Goal: Task Accomplishment & Management: Complete application form

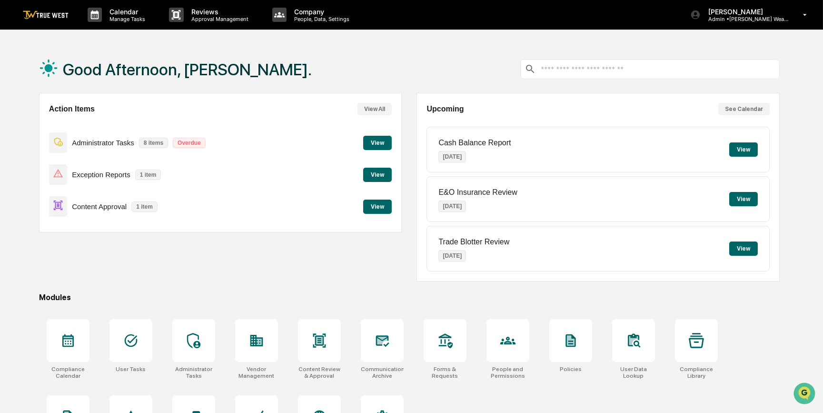
click at [381, 204] on button "View" at bounding box center [377, 207] width 29 height 14
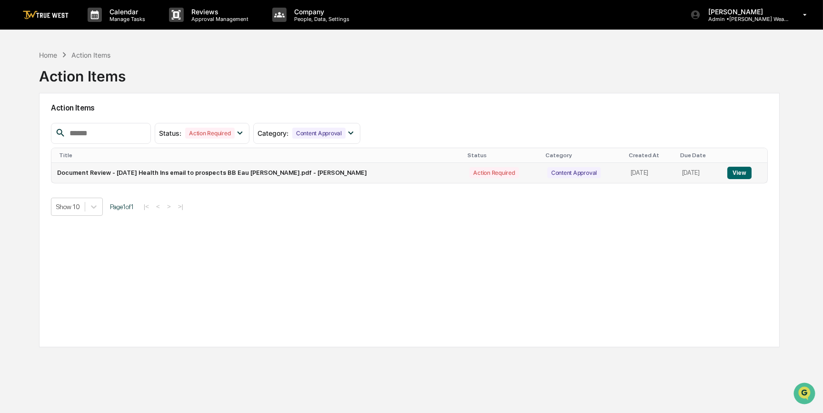
click at [734, 170] on button "View" at bounding box center [740, 173] width 24 height 12
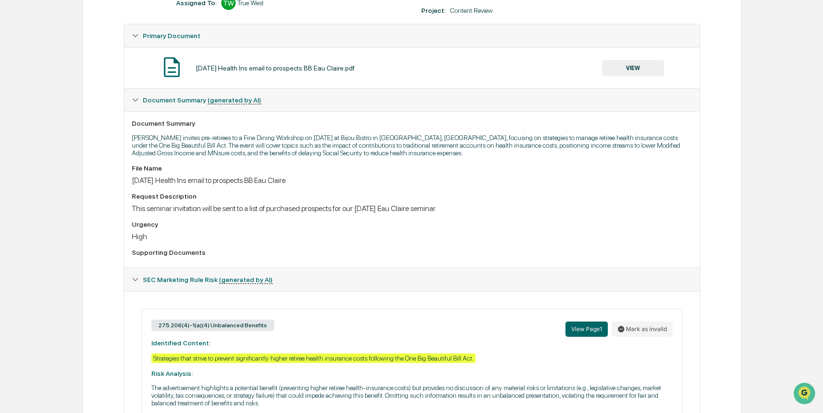
scroll to position [173, 0]
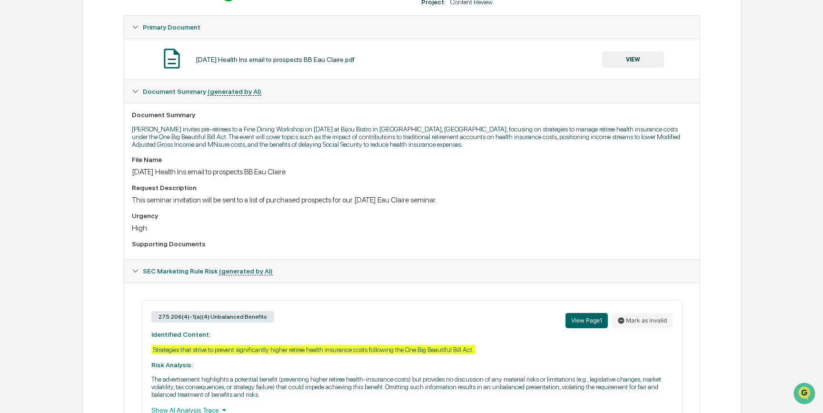
click at [641, 61] on button "VIEW" at bounding box center [633, 59] width 62 height 16
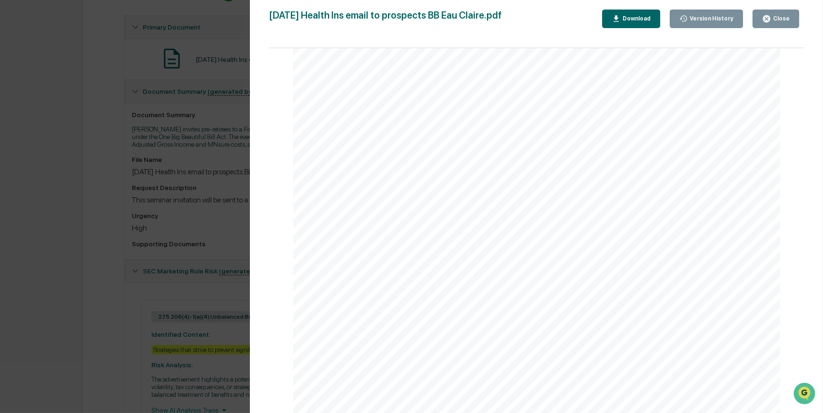
scroll to position [0, 0]
click at [100, 156] on div "Version History 10/07/2025, 06:41 PM Janelle Patenaude October 2025 Health Ins …" at bounding box center [411, 206] width 823 height 413
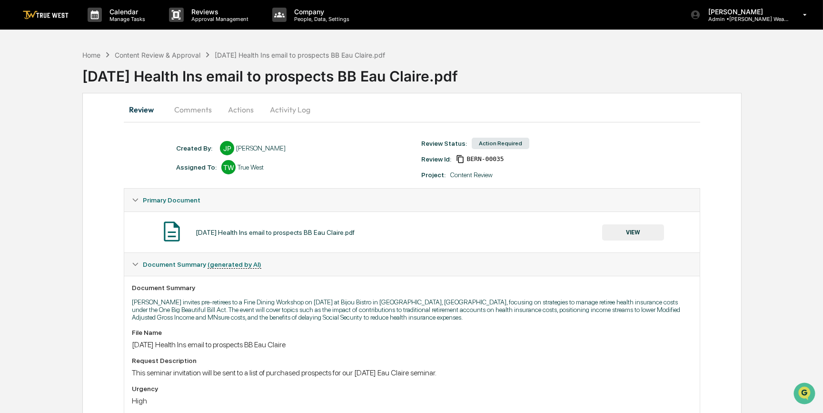
click at [196, 106] on button "Comments" at bounding box center [193, 109] width 53 height 23
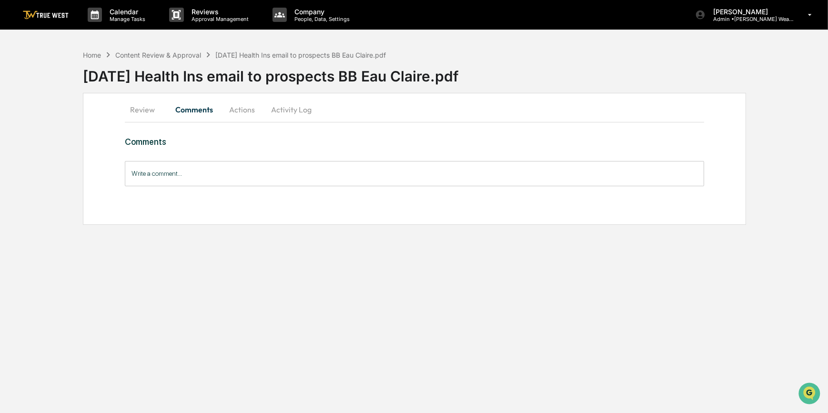
click at [141, 106] on button "Review" at bounding box center [146, 109] width 43 height 23
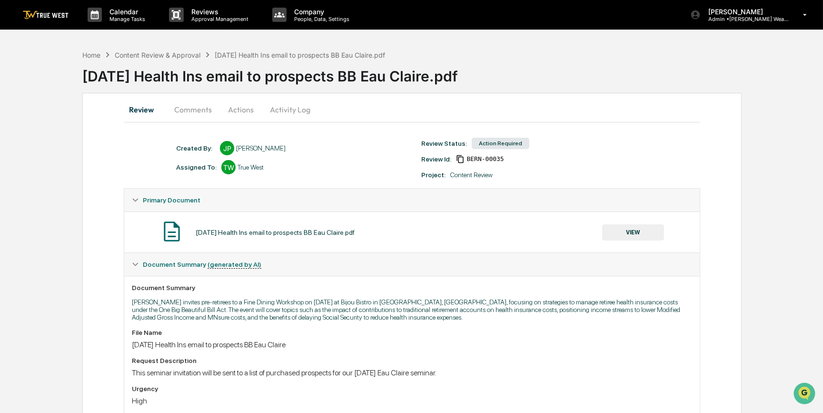
click at [232, 110] on button "Actions" at bounding box center [241, 109] width 43 height 23
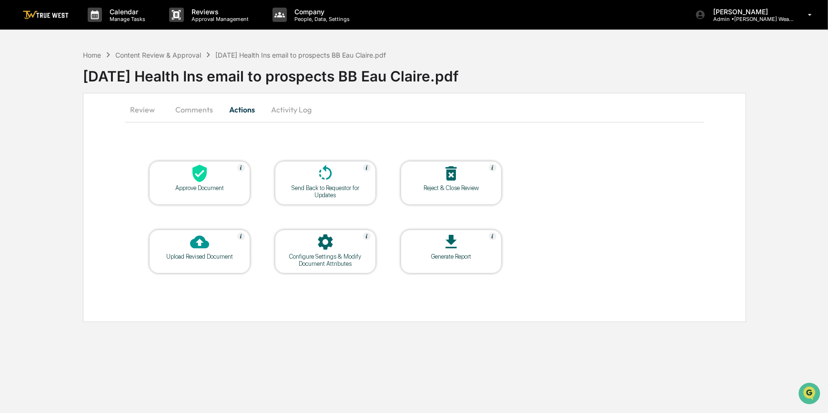
click at [201, 184] on div "Approve Document" at bounding box center [200, 187] width 86 height 7
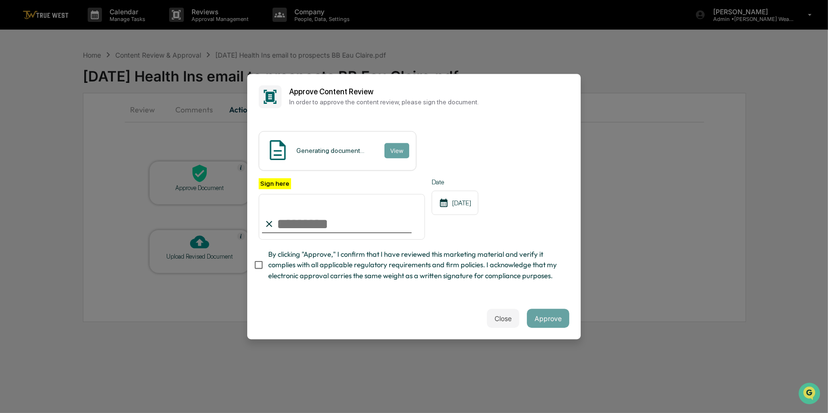
click at [309, 210] on input "Sign here" at bounding box center [342, 217] width 166 height 46
type input "*********"
click at [395, 143] on button "View" at bounding box center [396, 150] width 25 height 15
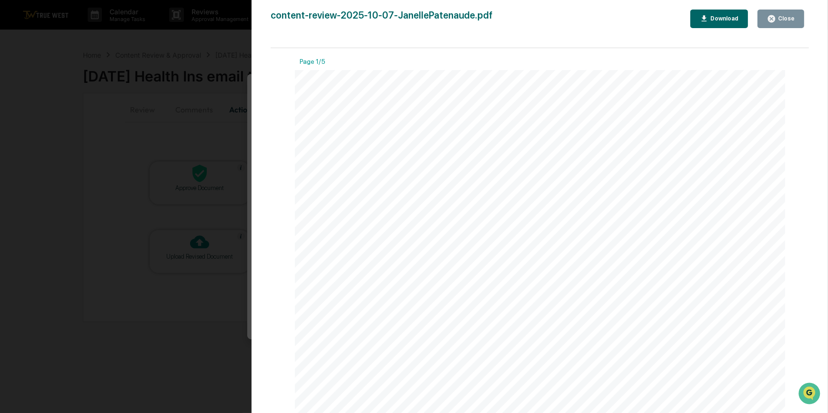
click at [223, 142] on div "Version History 10/07/2025, 07:36 PM Carliss Marshall content-review-2025-10-07…" at bounding box center [414, 206] width 828 height 413
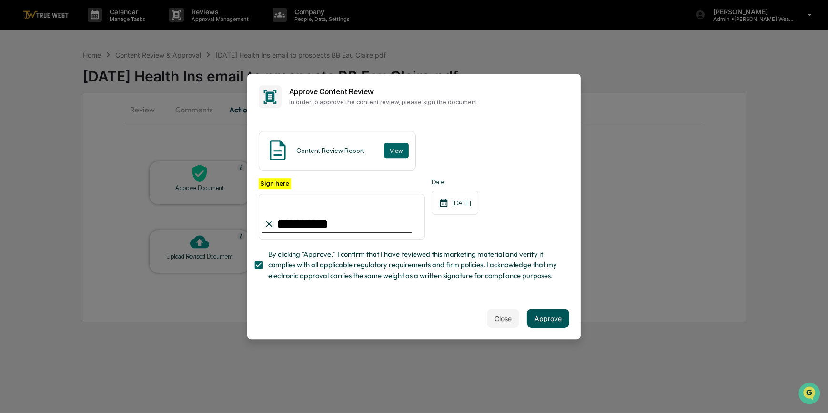
click at [558, 322] on button "Approve" at bounding box center [548, 318] width 42 height 19
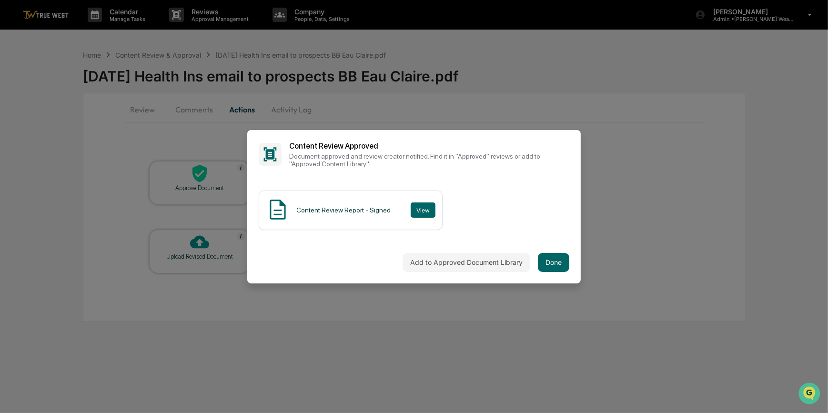
click at [435, 271] on div "Add to Approved Document Library Done" at bounding box center [413, 262] width 333 height 42
click at [443, 262] on button "Add to Approved Document Library" at bounding box center [466, 262] width 128 height 19
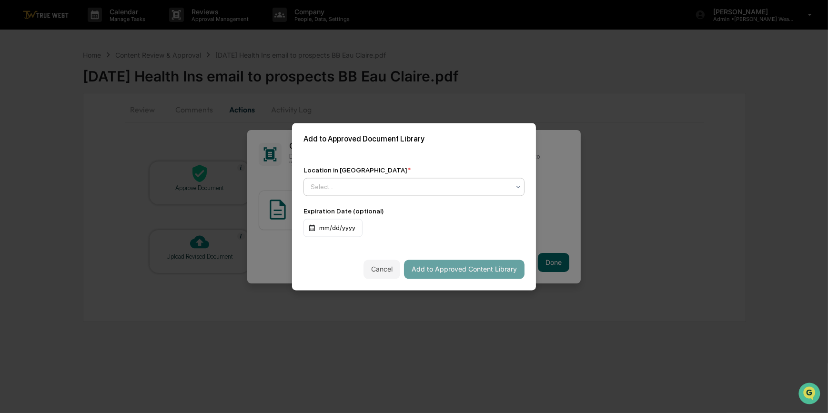
click at [341, 184] on div at bounding box center [410, 187] width 199 height 10
click at [415, 211] on div "Approved Content Library" at bounding box center [412, 207] width 216 height 19
click at [445, 271] on button "Add to Approved Content Library" at bounding box center [464, 269] width 120 height 19
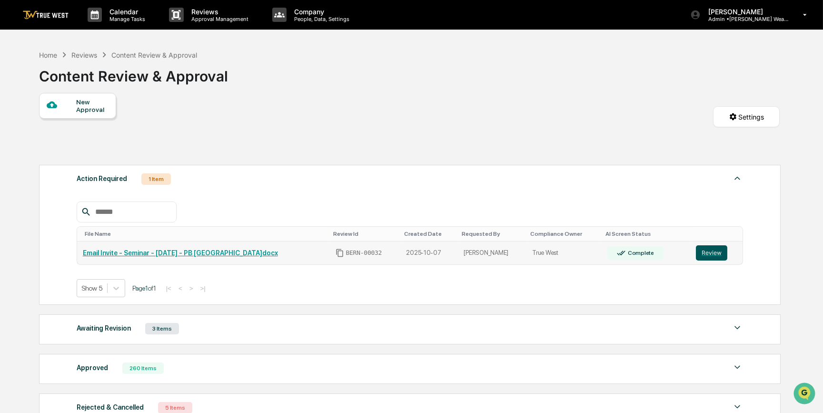
click at [707, 256] on button "Review" at bounding box center [711, 252] width 31 height 15
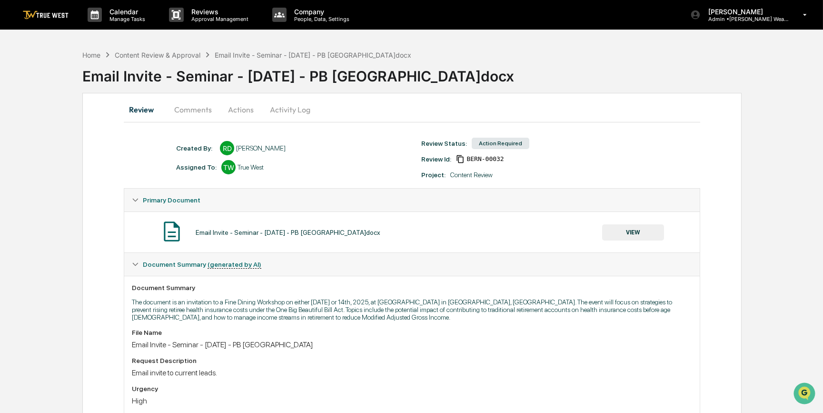
click at [193, 105] on button "Comments" at bounding box center [193, 109] width 53 height 23
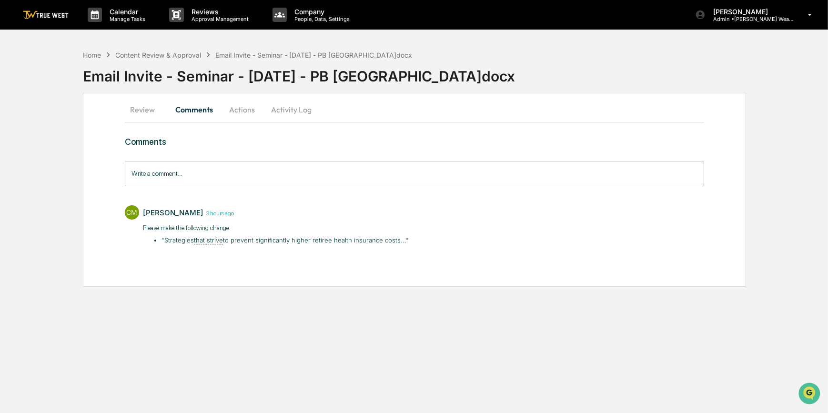
click at [138, 111] on button "Review" at bounding box center [146, 109] width 43 height 23
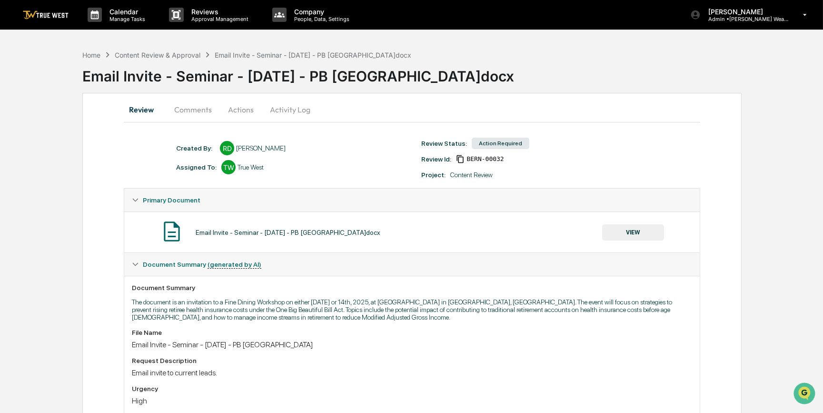
click at [634, 232] on button "VIEW" at bounding box center [633, 232] width 62 height 16
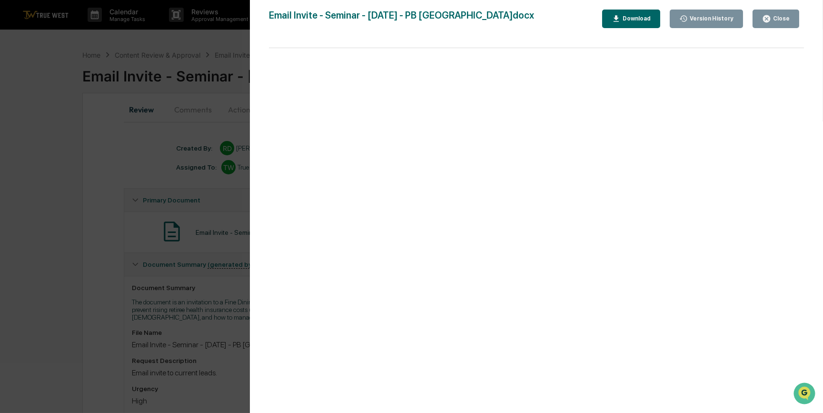
click at [642, 20] on div "Download" at bounding box center [636, 18] width 30 height 7
click at [90, 195] on div "Version History 10/07/2025, 06:13 PM Rece Dietrich 10/07/2025, 01:17 PM Rece Di…" at bounding box center [411, 206] width 823 height 413
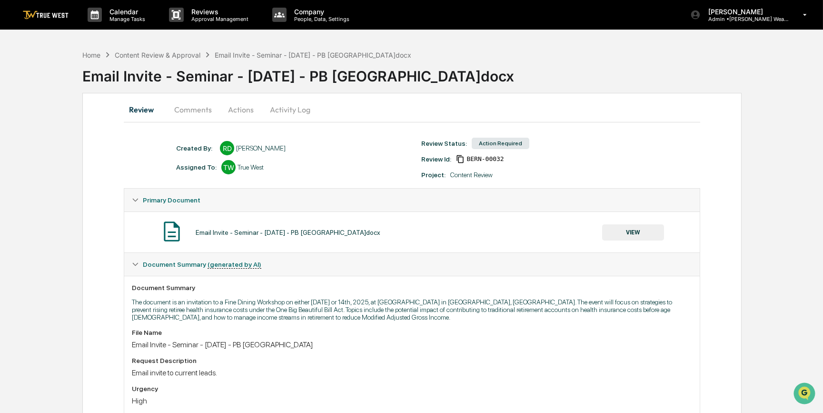
click at [192, 108] on button "Comments" at bounding box center [193, 109] width 53 height 23
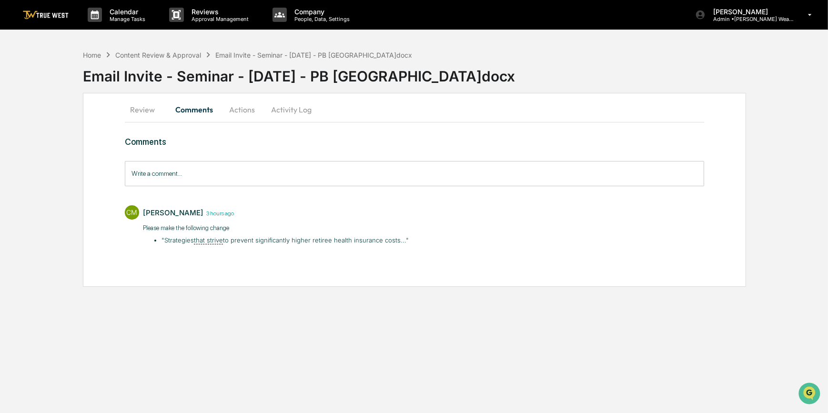
click at [238, 110] on button "Actions" at bounding box center [241, 109] width 43 height 23
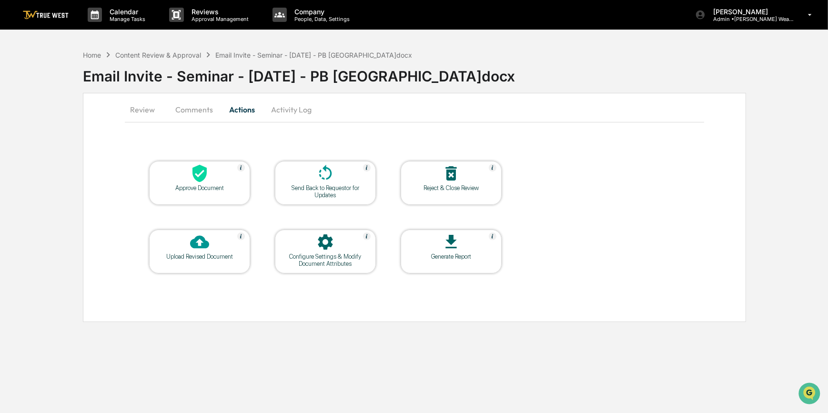
click at [234, 169] on div at bounding box center [199, 174] width 95 height 20
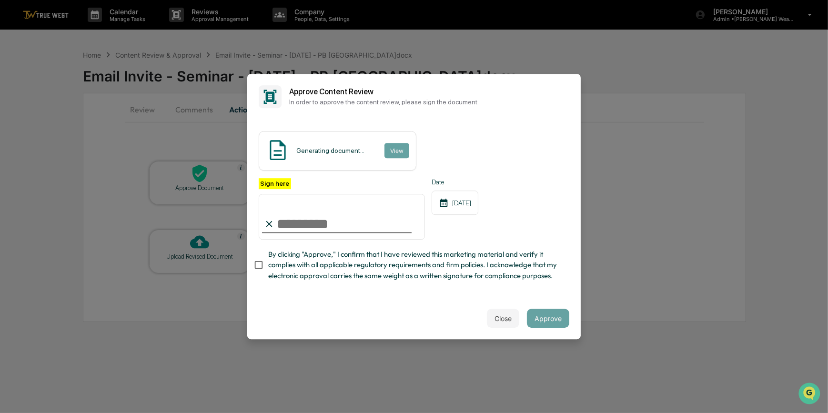
click at [305, 210] on input "Sign here" at bounding box center [342, 217] width 166 height 46
type input "*********"
click at [393, 144] on button "View" at bounding box center [396, 150] width 25 height 15
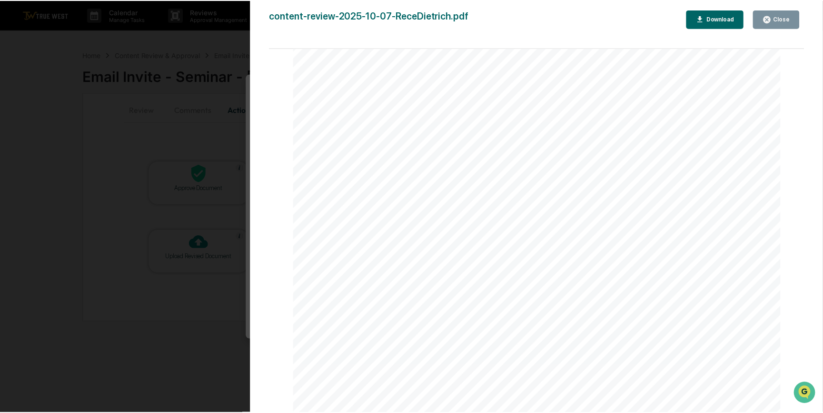
scroll to position [390, 0]
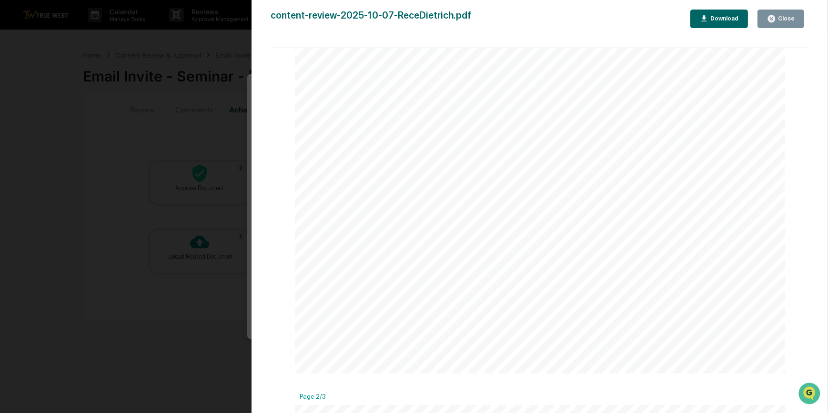
click at [183, 149] on div "Version History 10/07/2025, 07:39 PM Carliss Marshall content-review-2025-10-07…" at bounding box center [414, 206] width 828 height 413
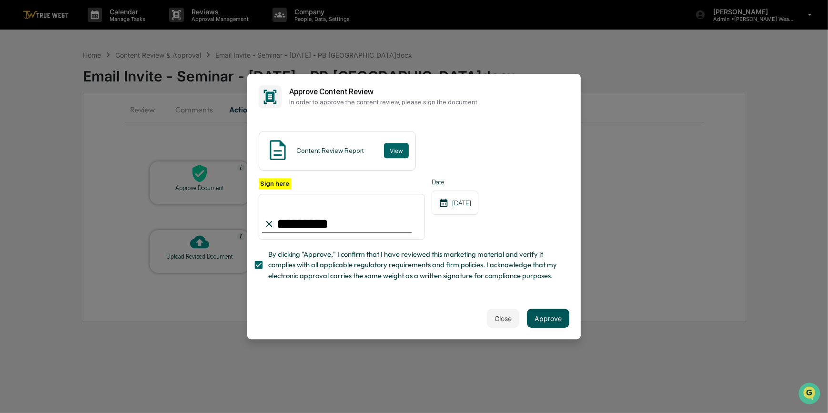
click at [541, 322] on button "Approve" at bounding box center [548, 318] width 42 height 19
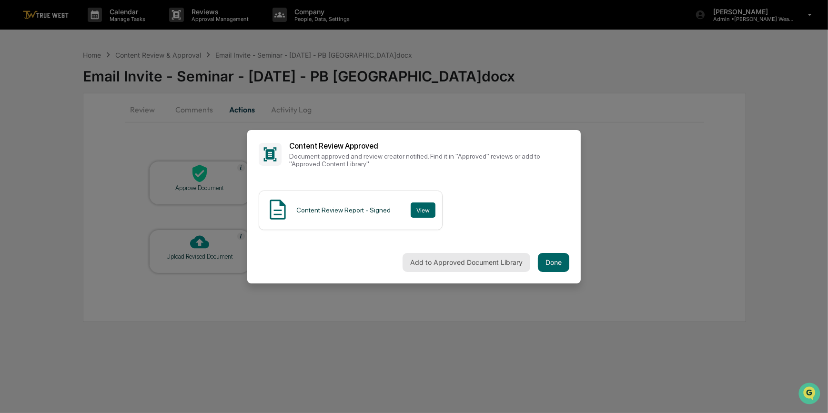
click at [438, 264] on button "Add to Approved Document Library" at bounding box center [466, 262] width 128 height 19
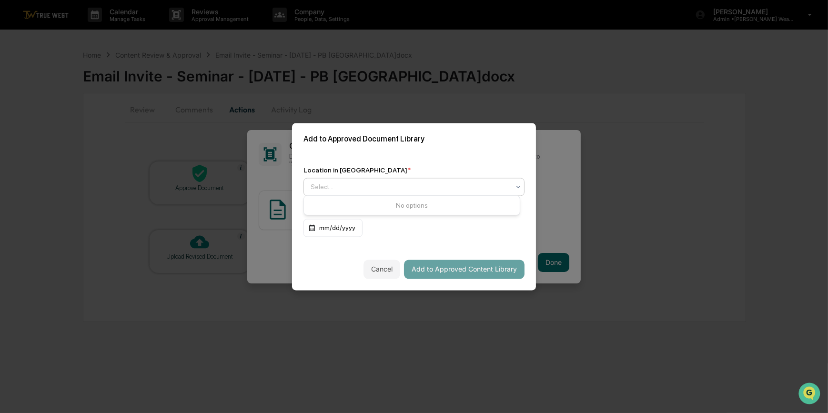
click at [316, 180] on div "Select..." at bounding box center [410, 186] width 209 height 13
click at [362, 151] on div "Add to Approved Document Library" at bounding box center [414, 139] width 244 height 32
drag, startPoint x: 362, startPoint y: 151, endPoint x: 334, endPoint y: 188, distance: 46.2
click at [335, 187] on div at bounding box center [410, 187] width 199 height 10
click at [336, 203] on div "Approved Content Library" at bounding box center [412, 207] width 216 height 19
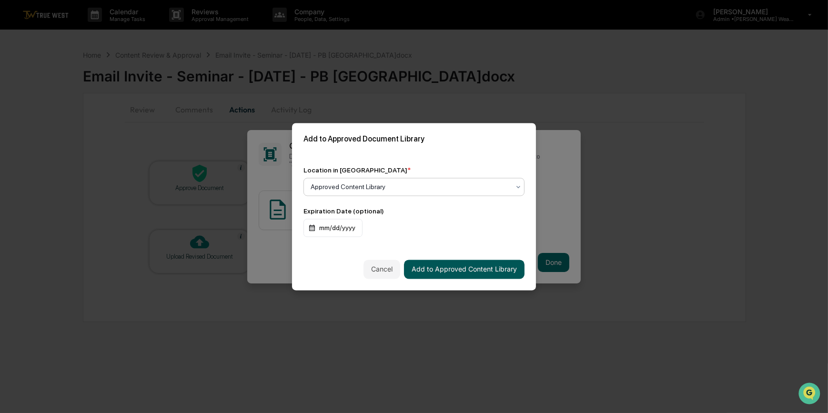
click at [477, 273] on button "Add to Approved Content Library" at bounding box center [464, 269] width 120 height 19
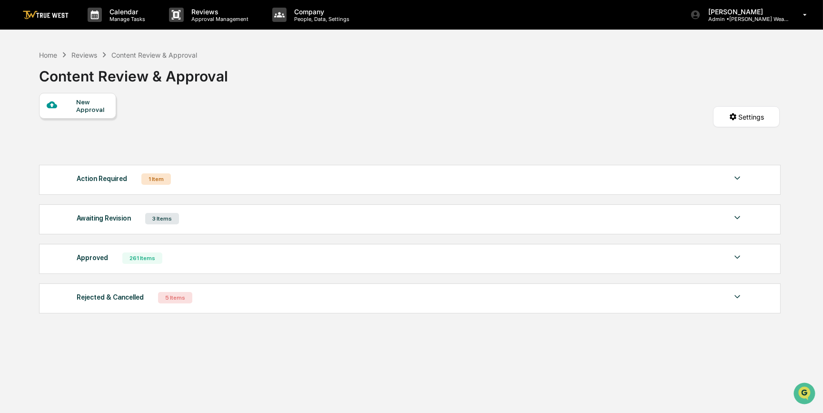
click at [258, 178] on div "Action Required 1 Item" at bounding box center [410, 178] width 667 height 13
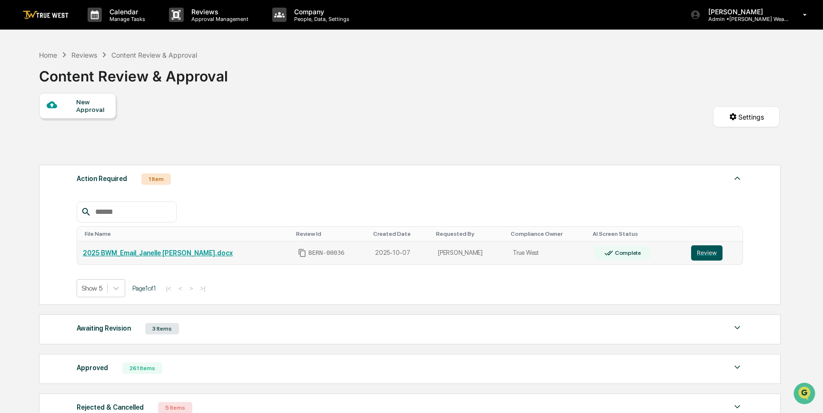
click at [701, 255] on button "Review" at bounding box center [706, 252] width 31 height 15
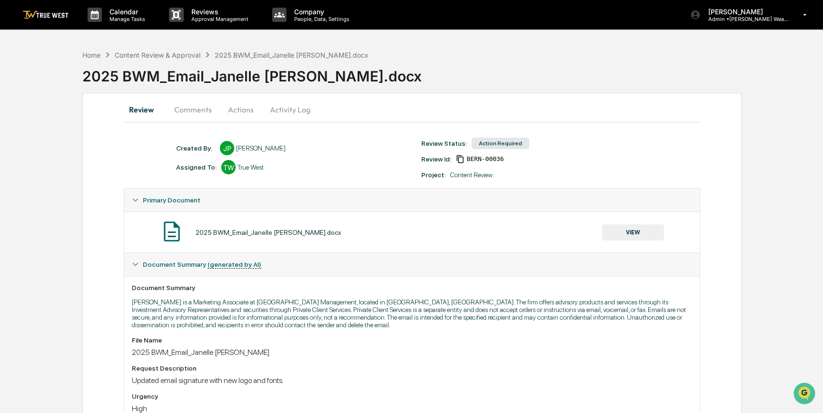
click at [637, 234] on button "VIEW" at bounding box center [633, 232] width 62 height 16
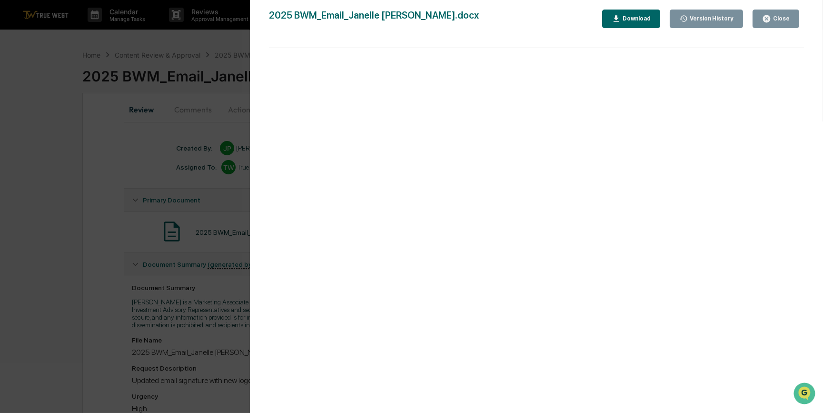
click at [168, 200] on div "Version History [DATE] 07:55 PM [PERSON_NAME] 2025 BWM_Email_Janelle [PERSON_NA…" at bounding box center [411, 206] width 823 height 413
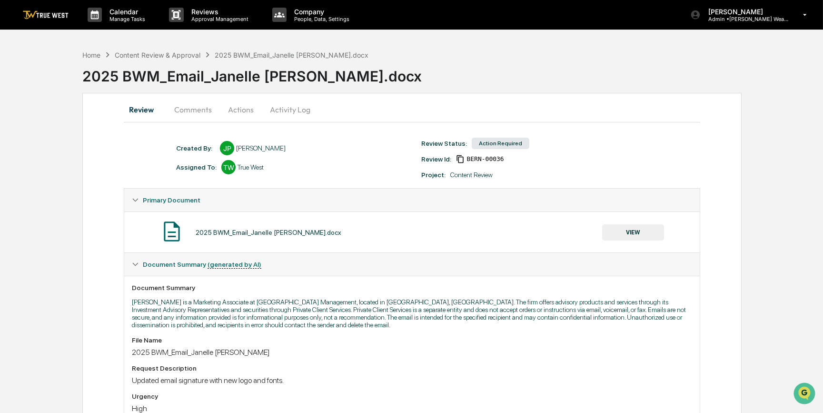
click at [186, 117] on button "Comments" at bounding box center [193, 109] width 53 height 23
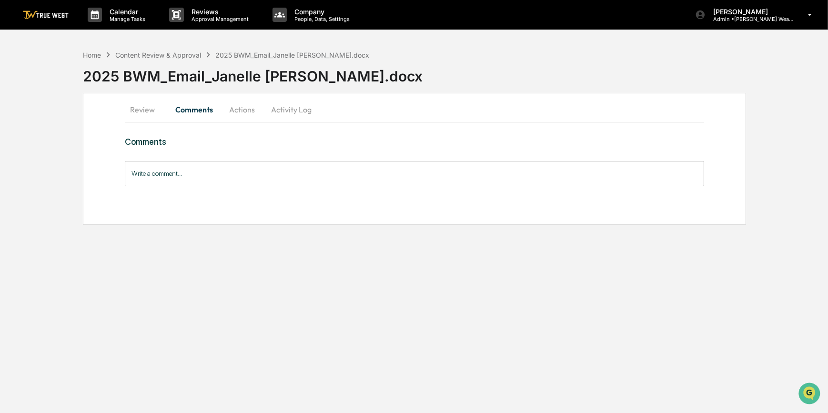
click at [143, 107] on button "Review" at bounding box center [146, 109] width 43 height 23
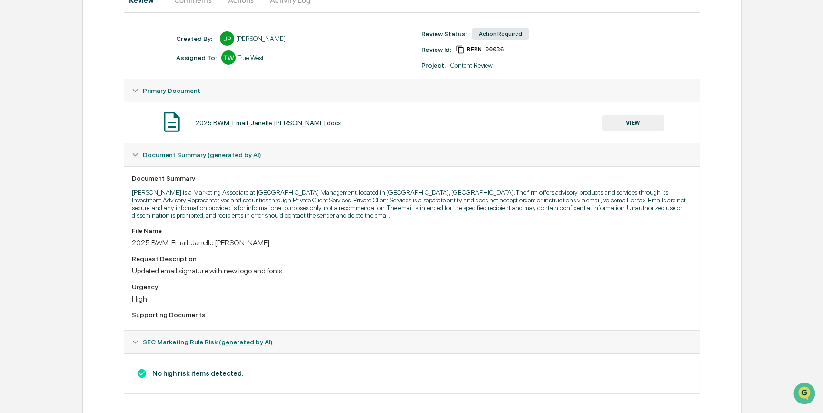
scroll to position [121, 0]
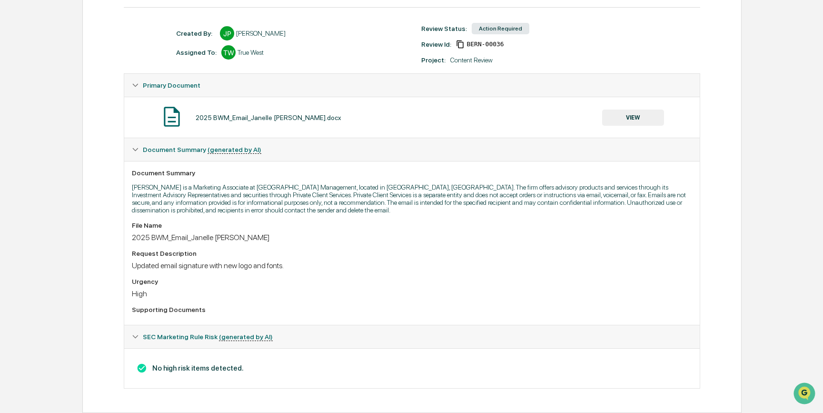
click at [648, 114] on button "VIEW" at bounding box center [633, 118] width 62 height 16
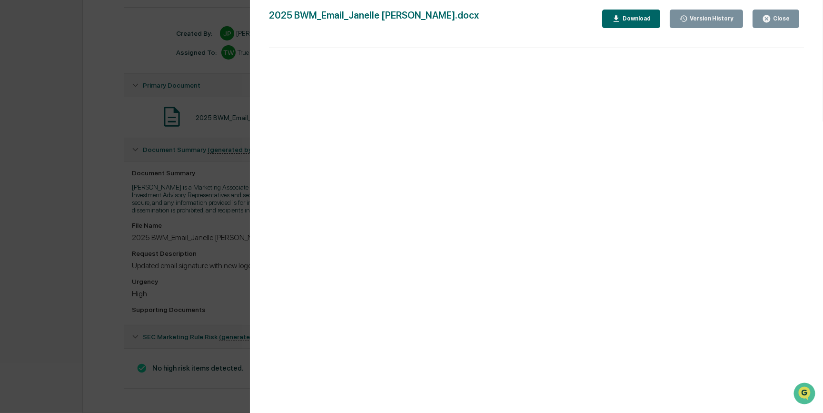
click at [211, 270] on div "Version History [DATE] 07:55 PM [PERSON_NAME] 2025 BWM_Email_Janelle [PERSON_NA…" at bounding box center [411, 206] width 823 height 413
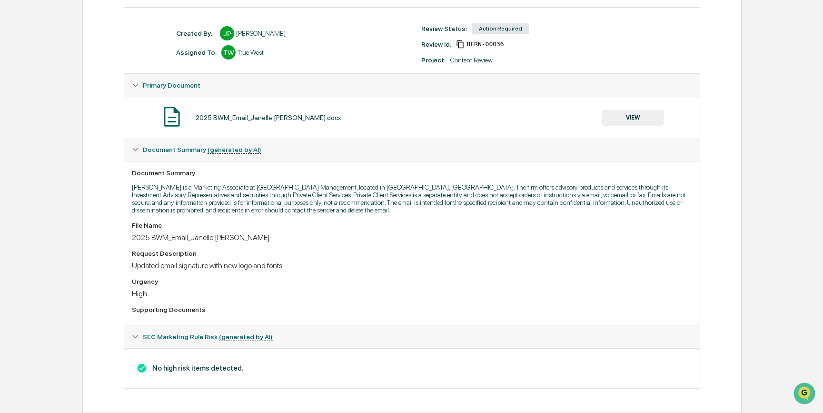
click at [629, 110] on button "VIEW" at bounding box center [633, 118] width 62 height 16
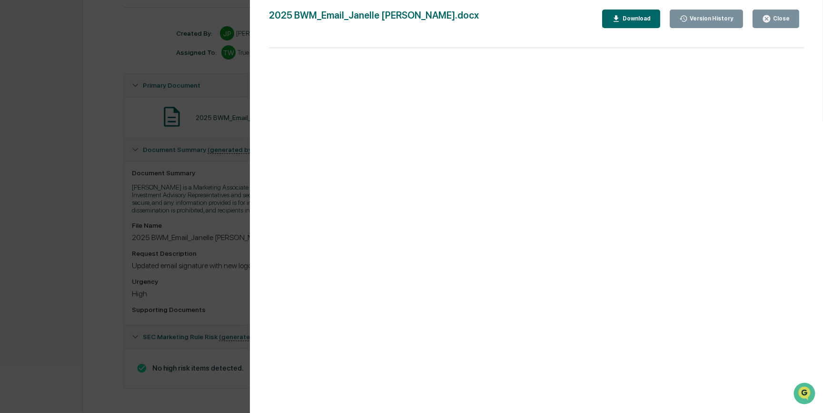
click at [85, 203] on div "Version History [DATE] 07:55 PM [PERSON_NAME] 2025 BWM_Email_Janelle [PERSON_NA…" at bounding box center [411, 206] width 823 height 413
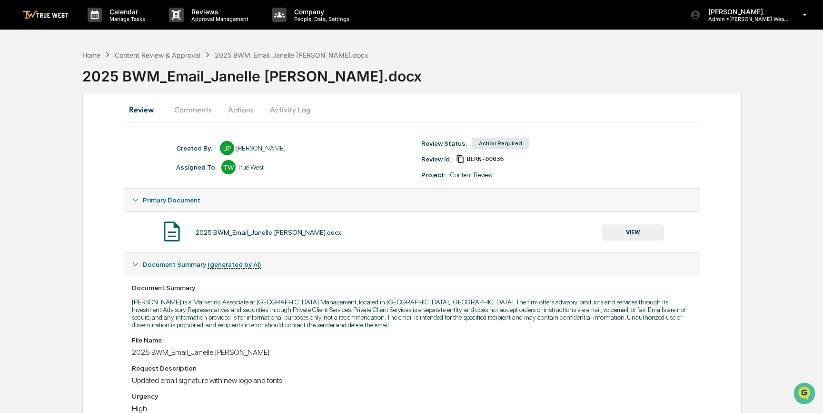
scroll to position [0, 0]
click at [247, 106] on button "Actions" at bounding box center [241, 109] width 43 height 23
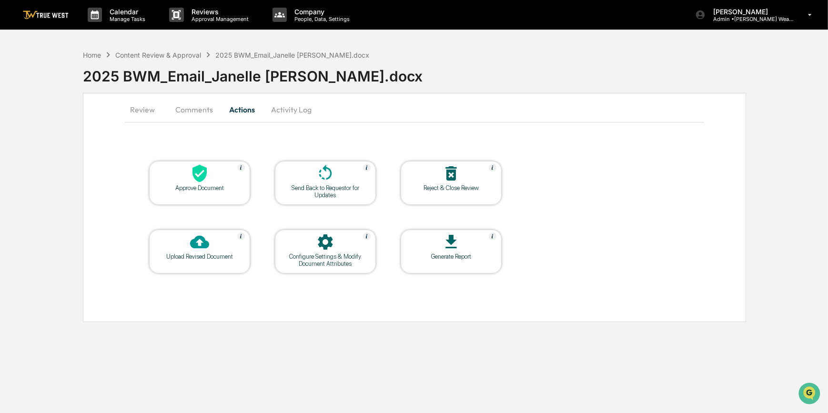
click at [218, 179] on div at bounding box center [199, 174] width 95 height 20
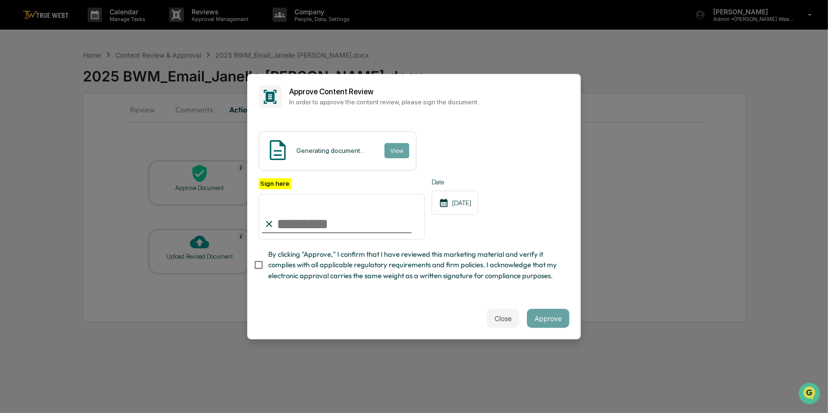
drag, startPoint x: 297, startPoint y: 214, endPoint x: 297, endPoint y: 219, distance: 4.8
click at [297, 214] on input "Sign here" at bounding box center [342, 217] width 166 height 46
type input "*********"
click at [396, 143] on button "View" at bounding box center [396, 150] width 25 height 15
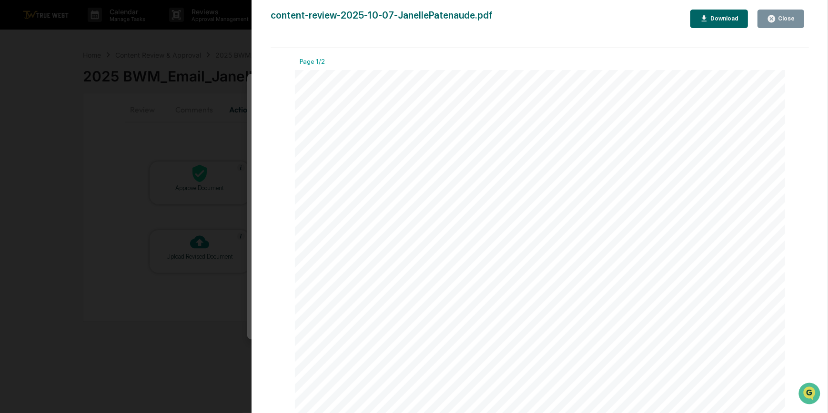
click at [175, 165] on div "Version History [DATE] 07:57 PM [PERSON_NAME] content-review-2025-10-07-Janelle…" at bounding box center [414, 206] width 828 height 413
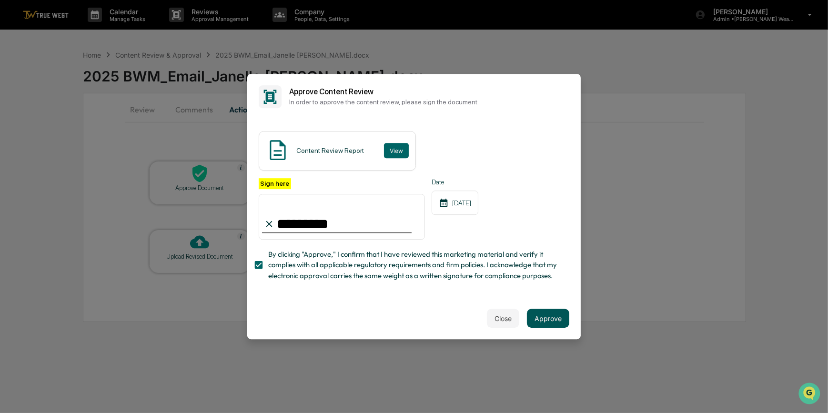
click at [546, 321] on button "Approve" at bounding box center [548, 318] width 42 height 19
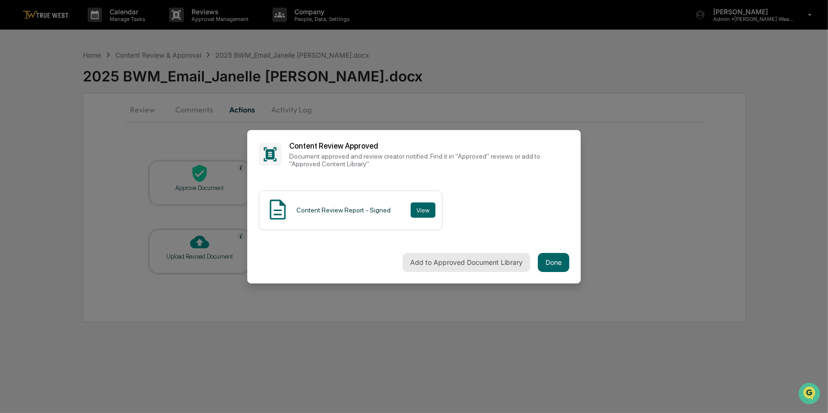
click at [471, 260] on button "Add to Approved Document Library" at bounding box center [466, 262] width 128 height 19
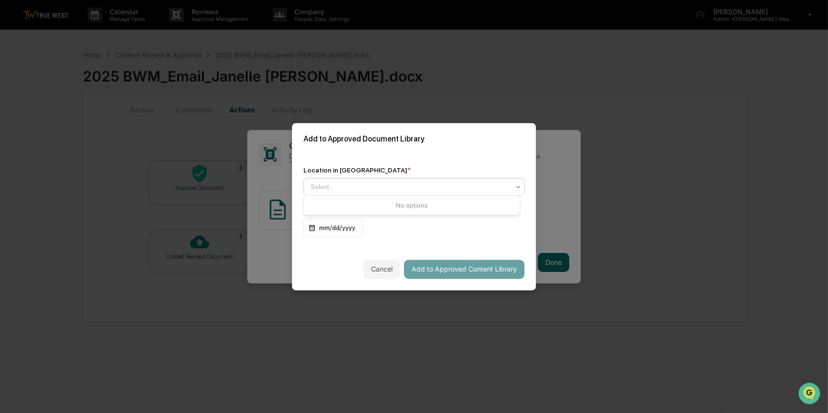
click at [344, 189] on div at bounding box center [410, 187] width 199 height 10
click at [320, 203] on div "Approved Content Library" at bounding box center [412, 207] width 216 height 19
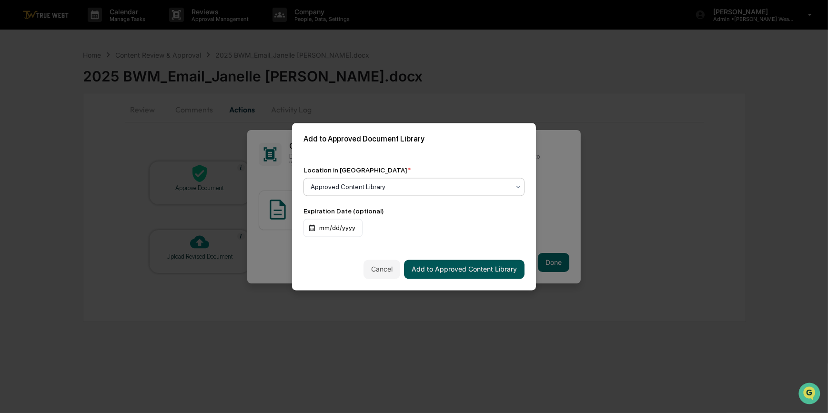
click at [439, 268] on button "Add to Approved Content Library" at bounding box center [464, 269] width 120 height 19
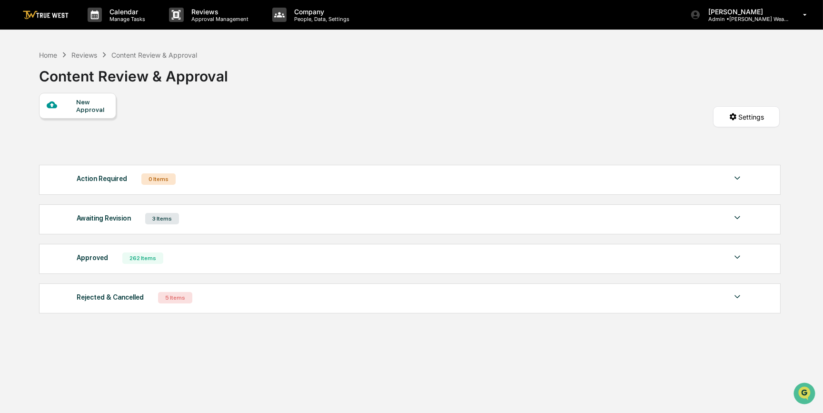
click at [417, 106] on div "New Approval Settings" at bounding box center [409, 126] width 741 height 67
